Goal: Entertainment & Leisure: Consume media (video, audio)

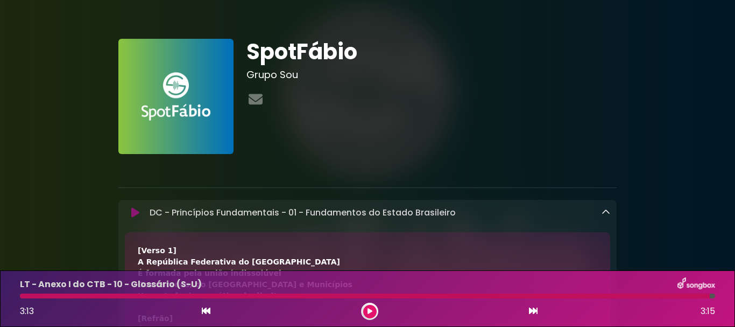
click at [364, 317] on div at bounding box center [369, 311] width 17 height 17
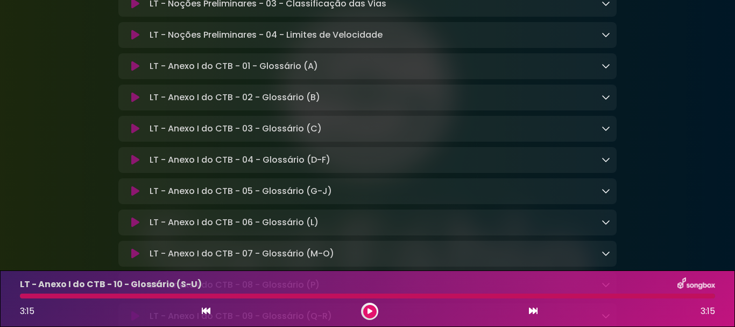
click at [375, 311] on button at bounding box center [369, 311] width 13 height 13
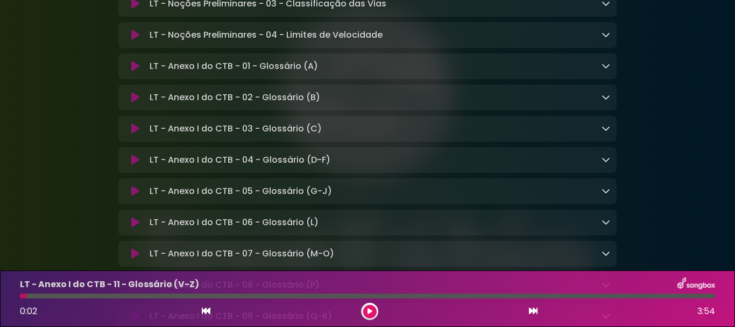
click at [209, 310] on icon at bounding box center [206, 310] width 9 height 9
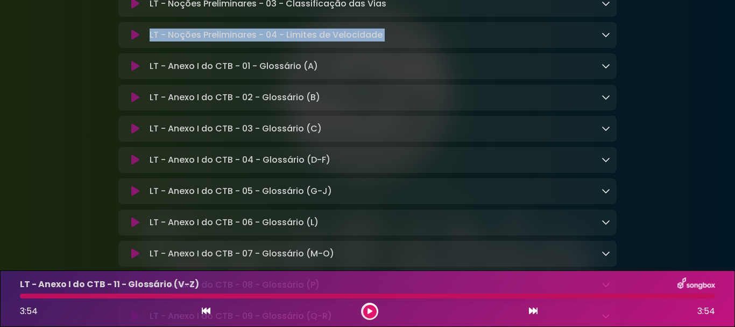
drag, startPoint x: 686, startPoint y: 149, endPoint x: 707, endPoint y: 140, distance: 22.5
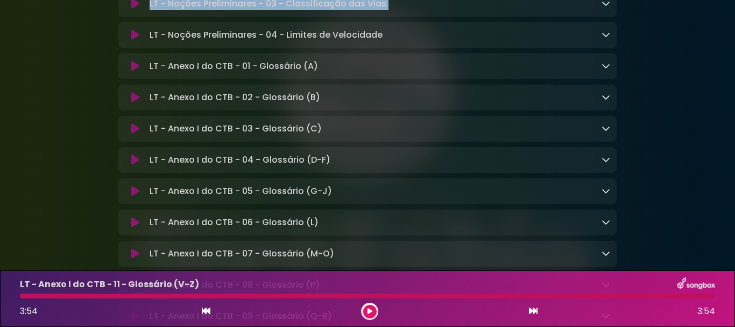
drag, startPoint x: 65, startPoint y: 88, endPoint x: 39, endPoint y: 164, distance: 80.5
click at [368, 308] on icon at bounding box center [370, 311] width 5 height 6
